Goal: Navigation & Orientation: Find specific page/section

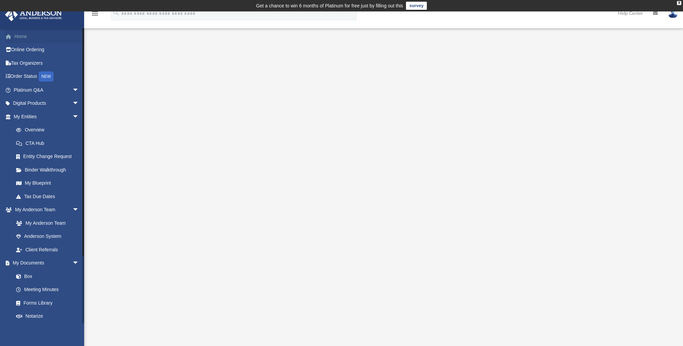
scroll to position [81, 0]
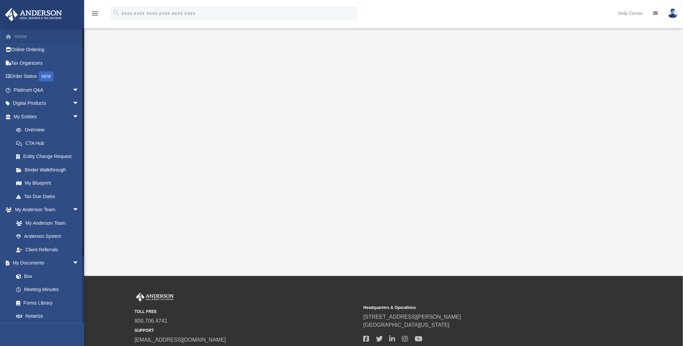
click at [26, 36] on link "Home" at bounding box center [47, 36] width 84 height 13
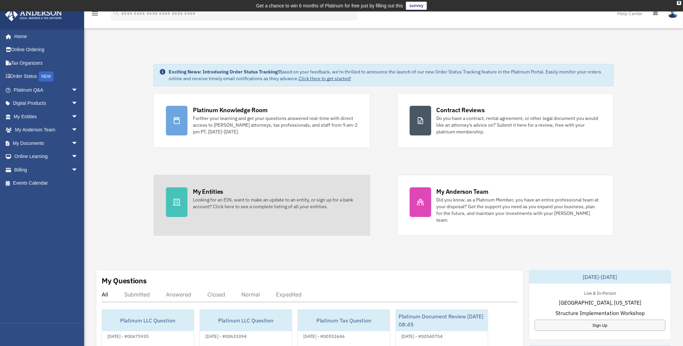
click at [281, 192] on div "My Entities Looking for an EIN, want to make an update to an entity, or sign up…" at bounding box center [275, 198] width 165 height 23
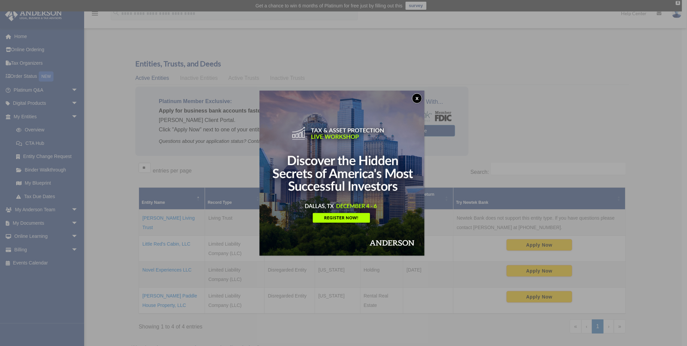
click at [421, 97] on button "x" at bounding box center [417, 98] width 10 height 10
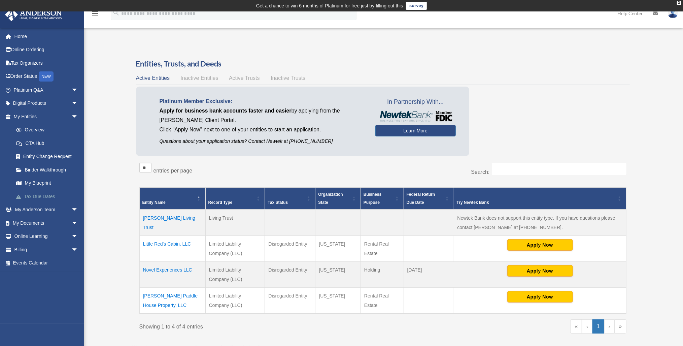
click at [41, 196] on link "Tax Due Dates" at bounding box center [48, 195] width 79 height 13
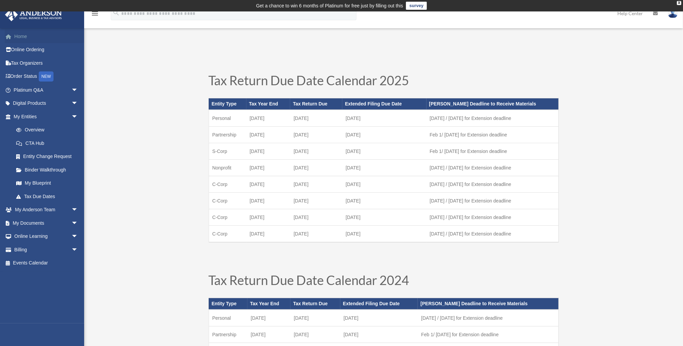
click at [16, 39] on link "Home" at bounding box center [46, 36] width 83 height 13
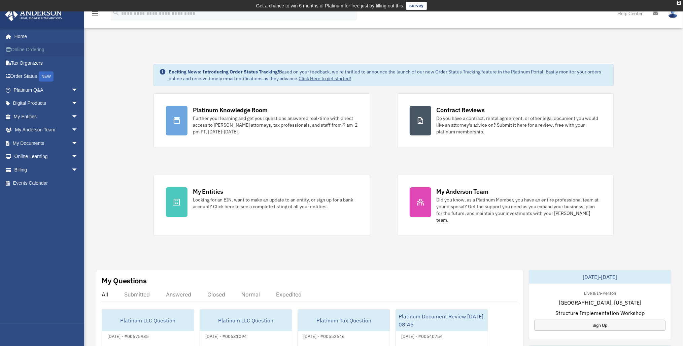
click at [40, 49] on link "Online Ordering" at bounding box center [46, 49] width 83 height 13
